Goal: Transaction & Acquisition: Purchase product/service

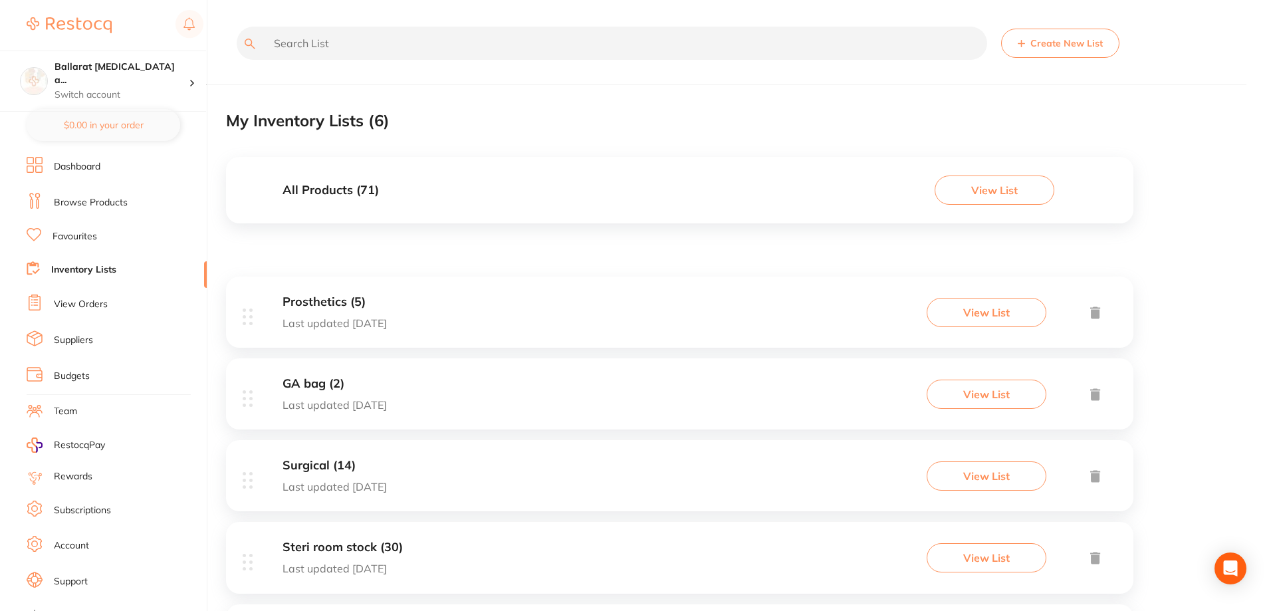
click at [388, 180] on div "All Products ( 71 ) View List" at bounding box center [679, 190] width 907 height 66
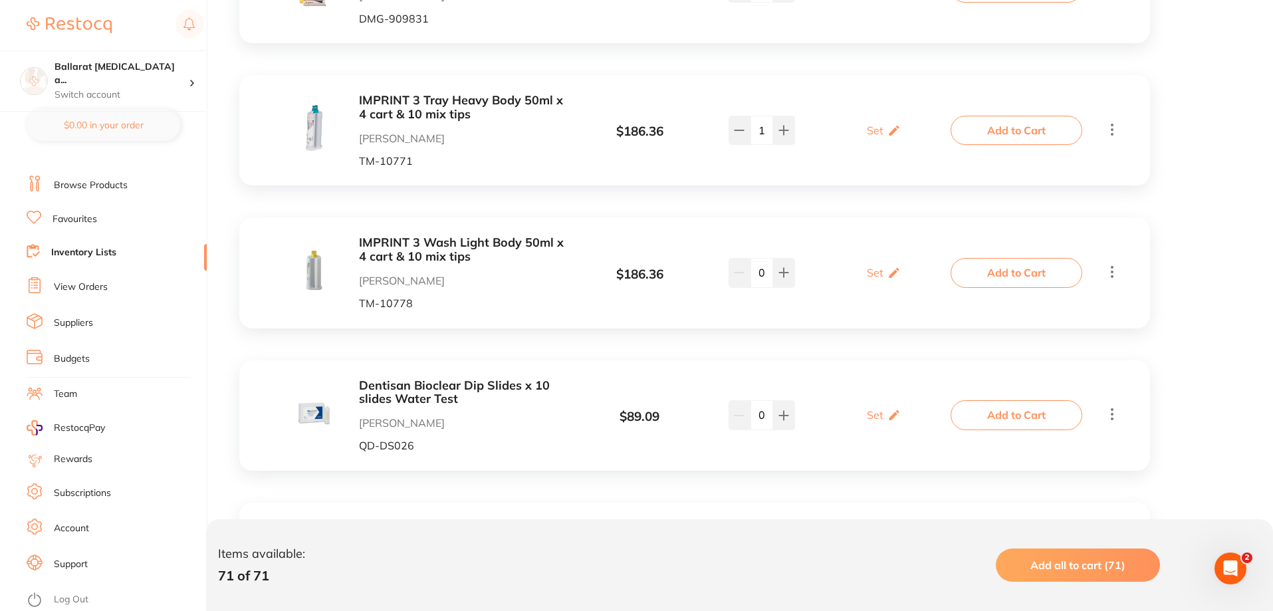
click at [103, 183] on link "Browse Products" at bounding box center [91, 185] width 74 height 13
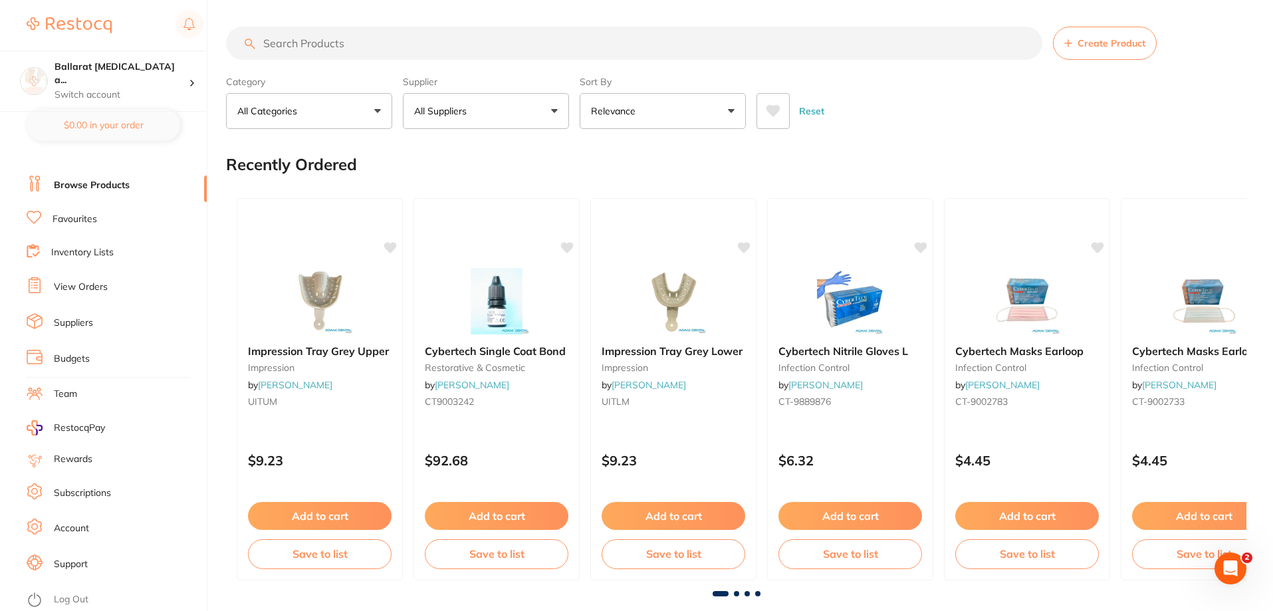
click at [521, 44] on input "search" at bounding box center [634, 43] width 816 height 33
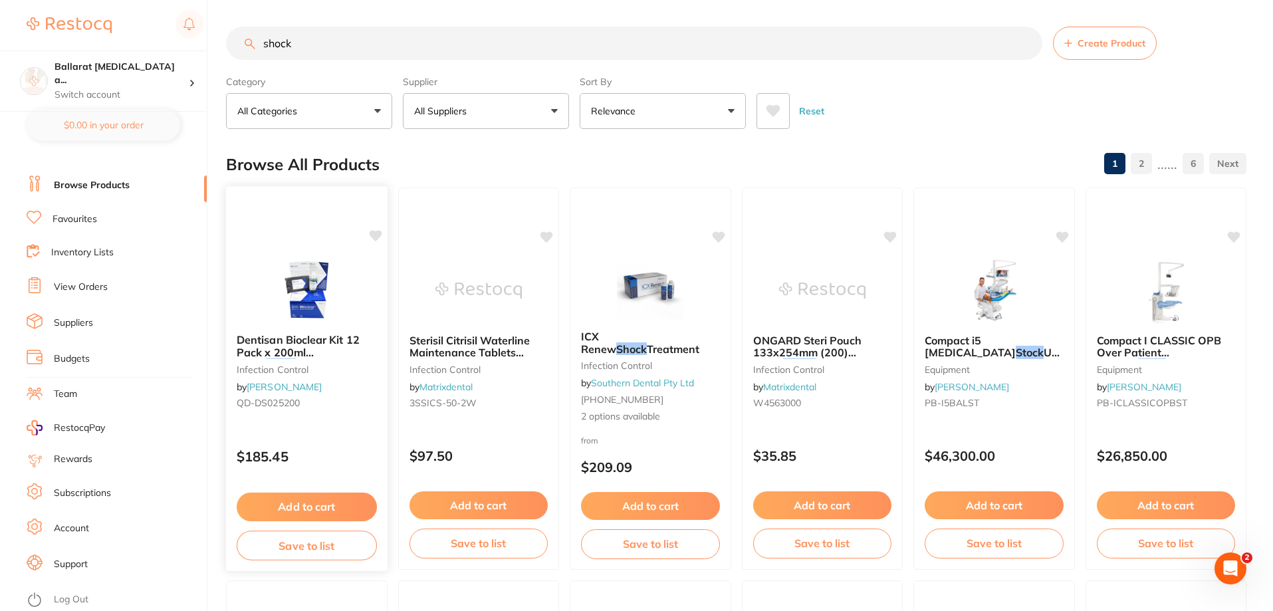
type input "shock"
click at [366, 323] on div at bounding box center [307, 289] width 162 height 67
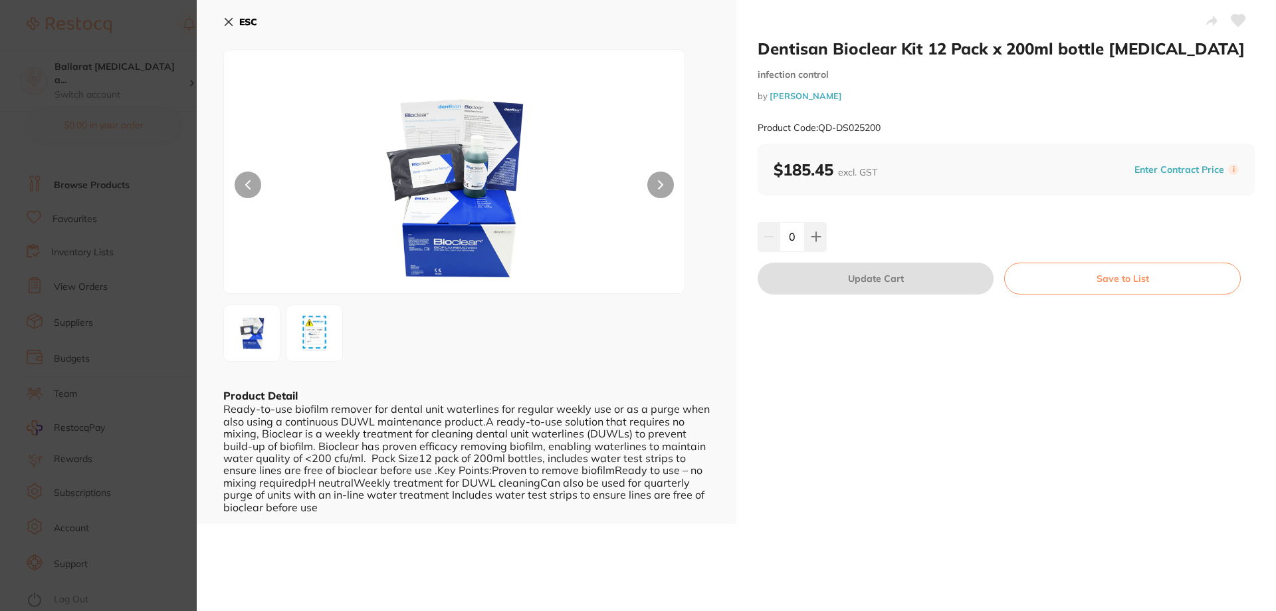
click at [164, 159] on section "Dentisan Bioclear Kit 12 Pack x 200ml bottle [MEDICAL_DATA] infection control b…" at bounding box center [638, 305] width 1276 height 611
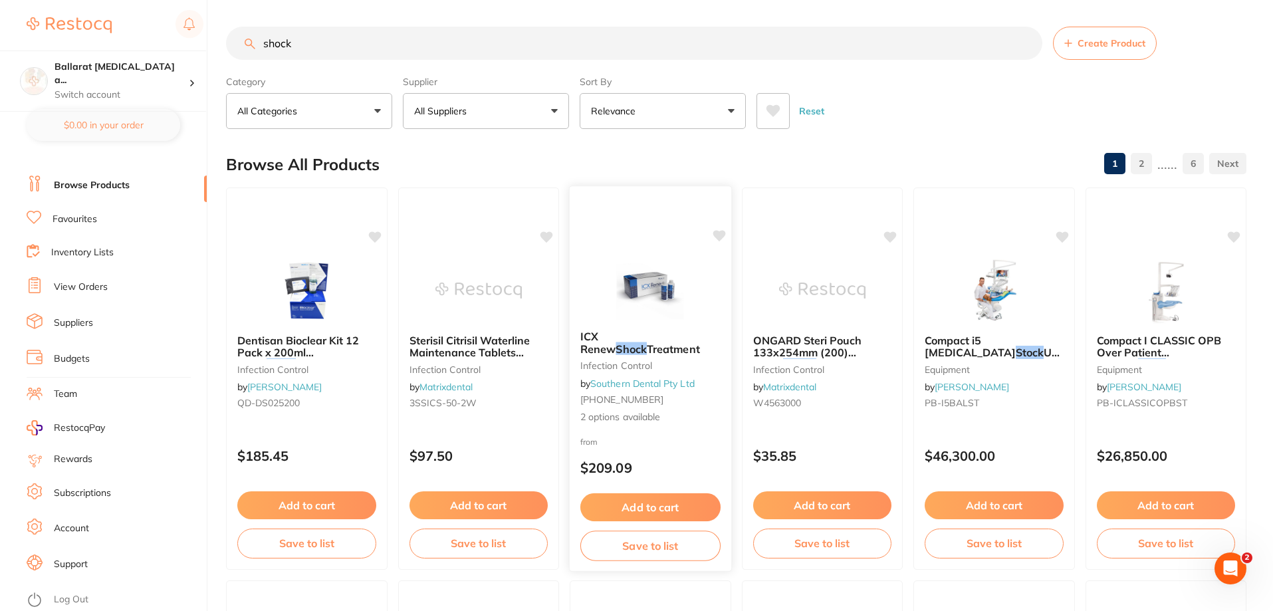
click at [671, 371] on small "infection control" at bounding box center [650, 365] width 140 height 11
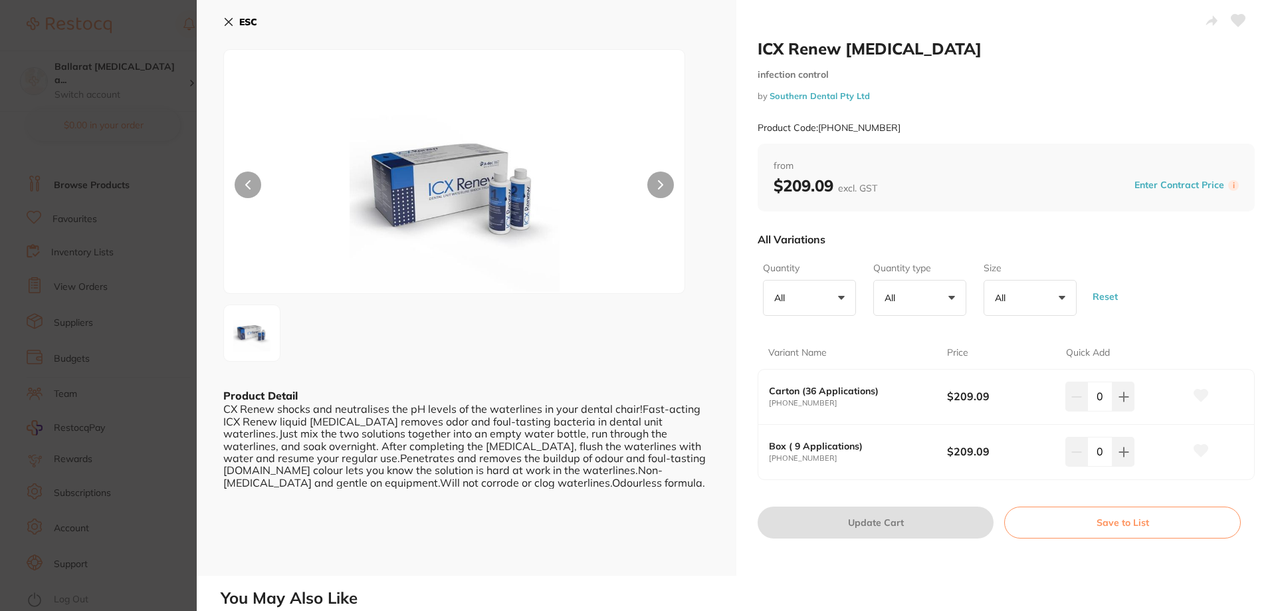
click at [805, 292] on button "All +0" at bounding box center [809, 298] width 93 height 36
click at [918, 298] on button "All +0" at bounding box center [919, 298] width 93 height 36
click at [929, 374] on li "Box" at bounding box center [920, 374] width 82 height 28
click at [1008, 289] on button "All +0" at bounding box center [1030, 298] width 93 height 36
click at [1032, 390] on li "Carton (36 Applications)" at bounding box center [1030, 380] width 82 height 41
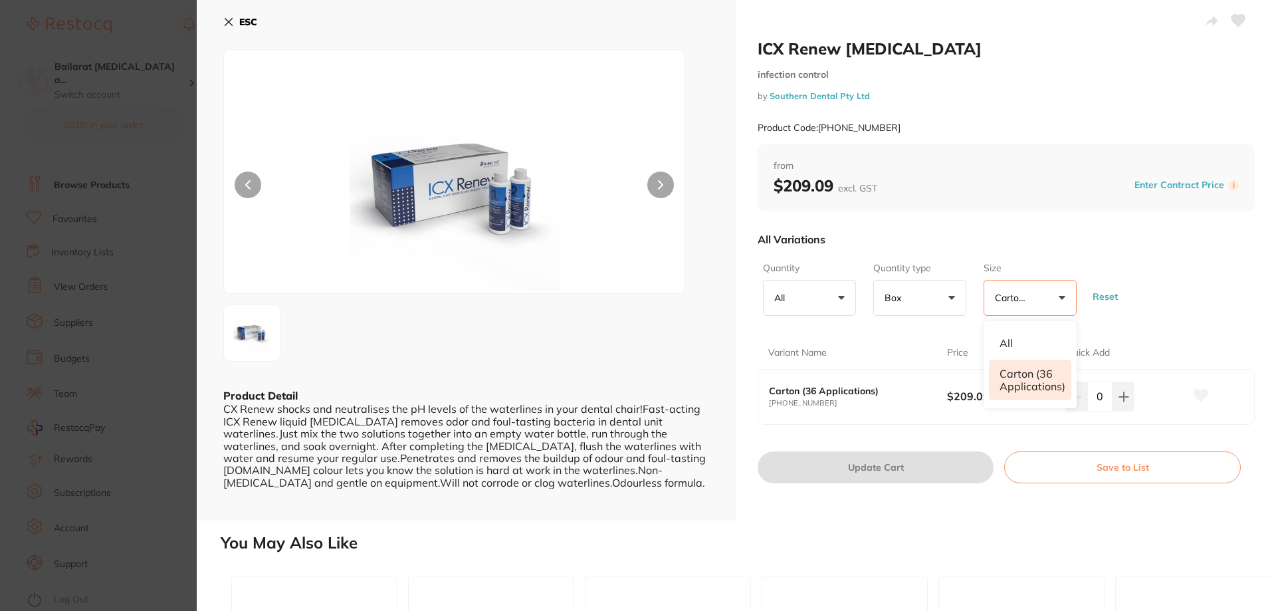
click at [814, 296] on button "All +0" at bounding box center [809, 298] width 93 height 36
click at [816, 366] on li "4" at bounding box center [809, 374] width 82 height 28
click at [903, 289] on button "Box +0" at bounding box center [919, 298] width 93 height 36
click at [1091, 246] on div "All Variations" at bounding box center [1006, 239] width 497 height 35
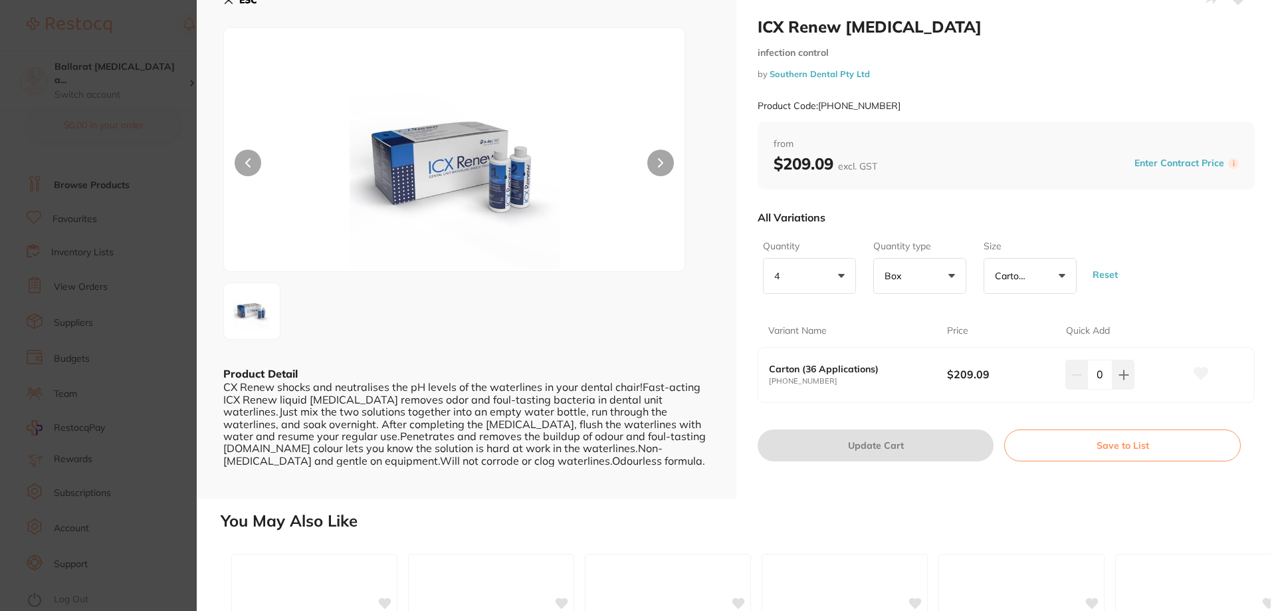
click at [102, 286] on section "ICX Renew [MEDICAL_DATA] infection control by Southern Dental Pty Ltd Product C…" at bounding box center [638, 305] width 1276 height 611
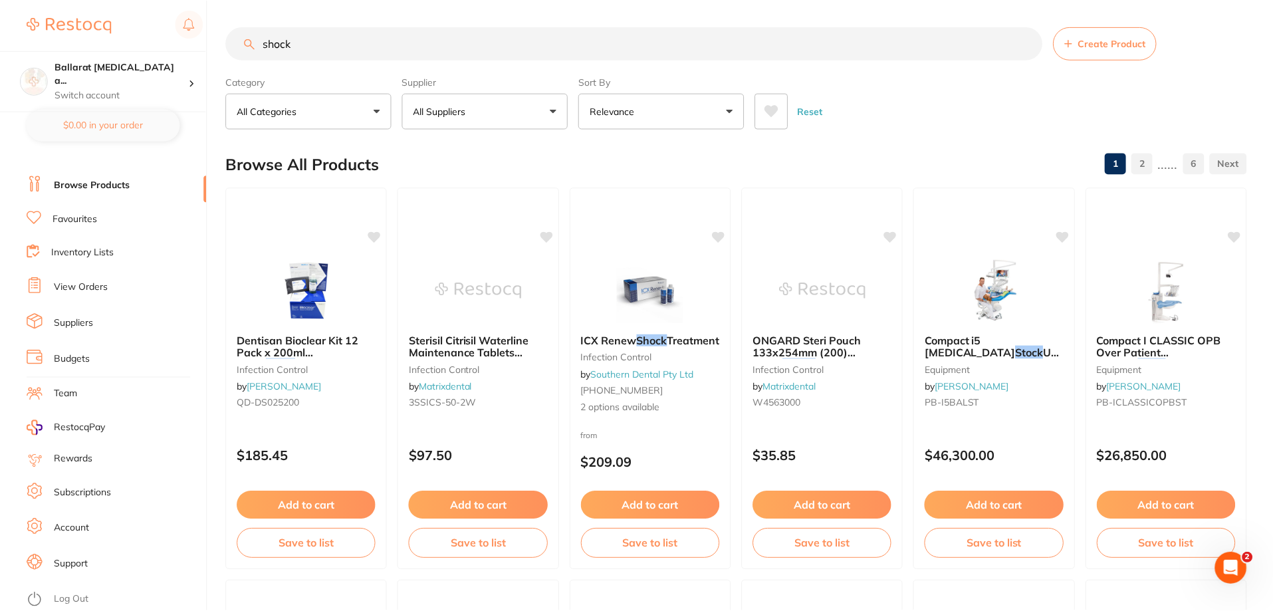
scroll to position [21, 0]
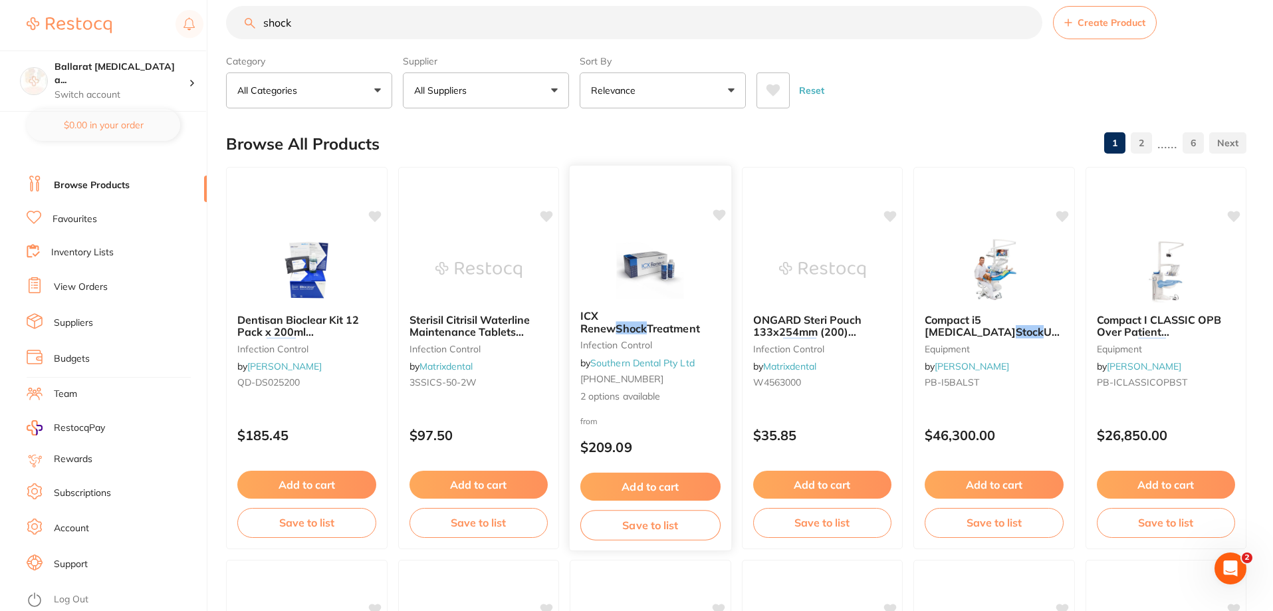
click at [657, 394] on span "2 options available" at bounding box center [650, 396] width 140 height 13
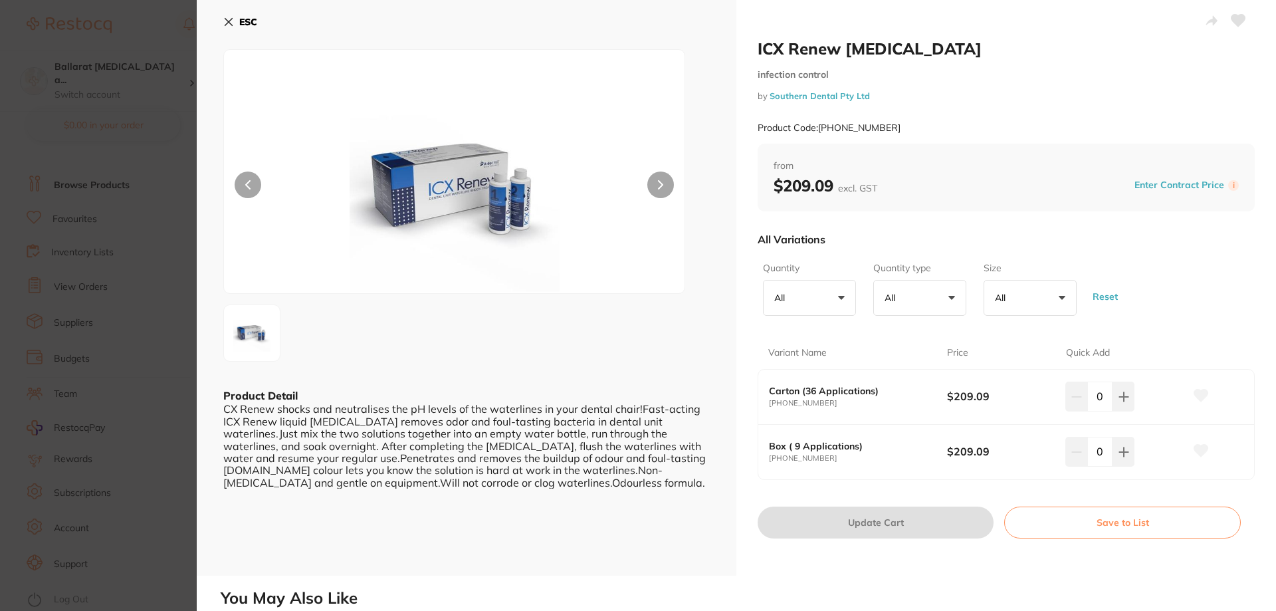
click at [814, 291] on button "All +0" at bounding box center [809, 298] width 93 height 36
click at [801, 376] on li "1" at bounding box center [809, 374] width 82 height 28
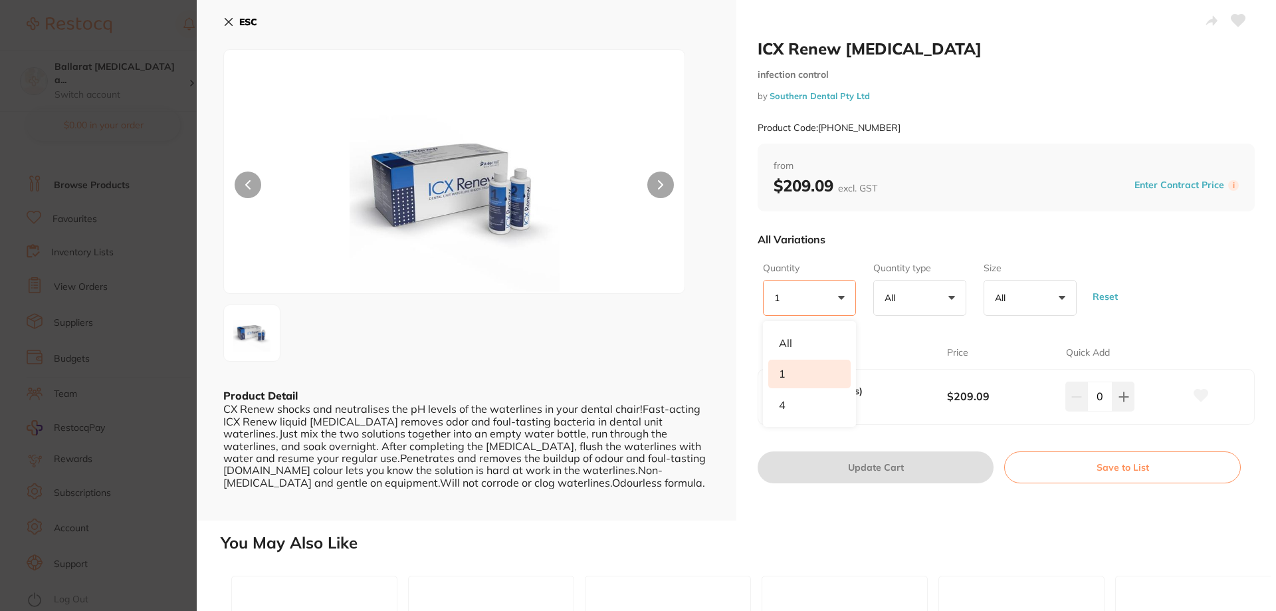
click at [891, 296] on p "All" at bounding box center [893, 298] width 16 height 12
